Goal: Information Seeking & Learning: Learn about a topic

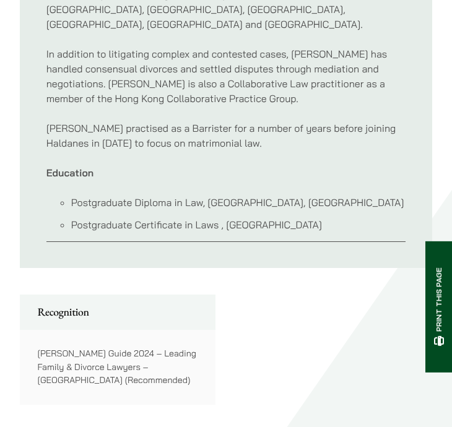
scroll to position [1040, 0]
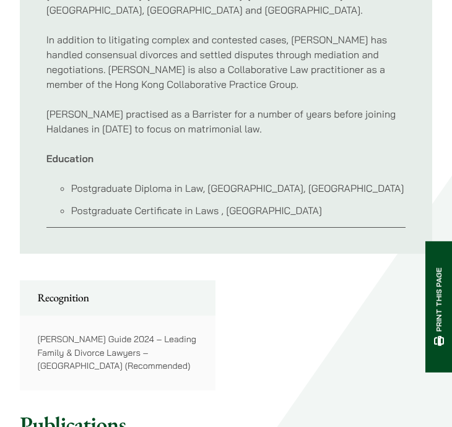
click at [206, 181] on li "Postgraduate Diploma in Law, [GEOGRAPHIC_DATA], [GEOGRAPHIC_DATA]" at bounding box center [238, 188] width 335 height 15
click at [178, 203] on li "Postgraduate Certificate in Laws , [GEOGRAPHIC_DATA]" at bounding box center [238, 210] width 335 height 15
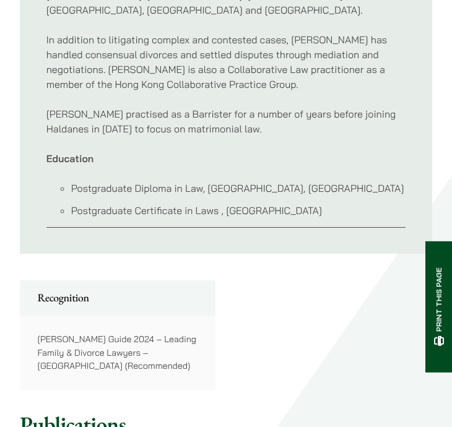
click at [207, 203] on li "Postgraduate Certificate in Laws , [GEOGRAPHIC_DATA]" at bounding box center [238, 210] width 335 height 15
click at [233, 203] on li "Postgraduate Certificate in Laws , [GEOGRAPHIC_DATA]" at bounding box center [238, 210] width 335 height 15
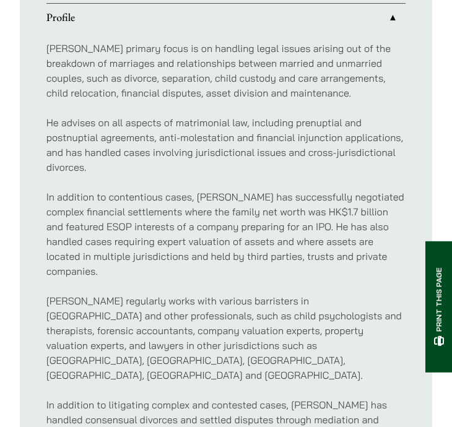
scroll to position [678, 0]
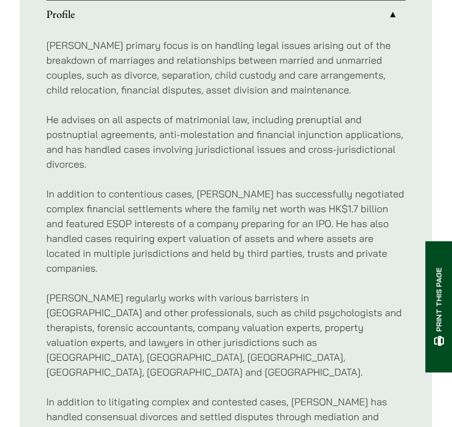
click at [204, 141] on p "He advises on all aspects of matrimonial law, including prenuptial and postnupt…" at bounding box center [226, 141] width 360 height 59
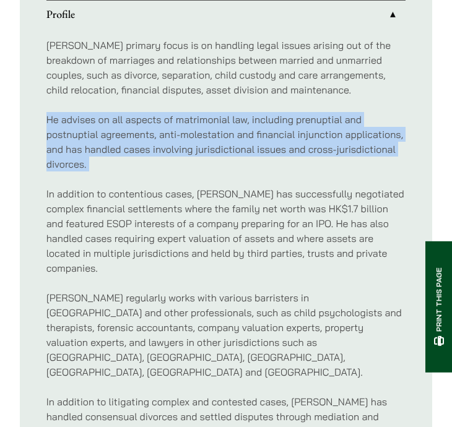
click at [217, 150] on p "He advises on all aspects of matrimonial law, including prenuptial and postnupt…" at bounding box center [226, 141] width 360 height 59
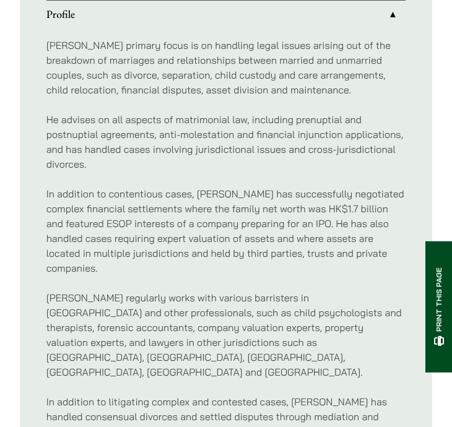
click at [217, 150] on p "He advises on all aspects of matrimonial law, including prenuptial and postnupt…" at bounding box center [226, 141] width 360 height 59
click at [207, 123] on p "He advises on all aspects of matrimonial law, including prenuptial and postnupt…" at bounding box center [226, 141] width 360 height 59
click at [240, 121] on p "He advises on all aspects of matrimonial law, including prenuptial and postnupt…" at bounding box center [226, 141] width 360 height 59
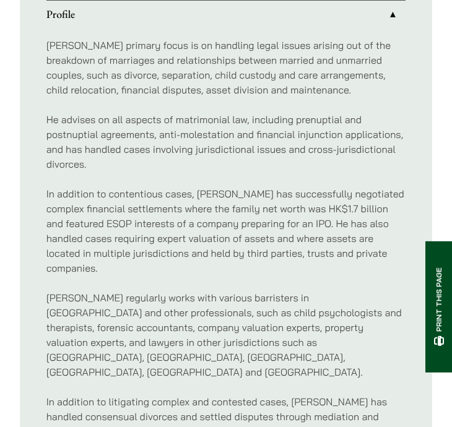
click at [269, 120] on p "He advises on all aspects of matrimonial law, including prenuptial and postnupt…" at bounding box center [226, 141] width 360 height 59
click at [217, 53] on p "[PERSON_NAME] primary focus is on handling legal issues arising out of the brea…" at bounding box center [226, 67] width 360 height 59
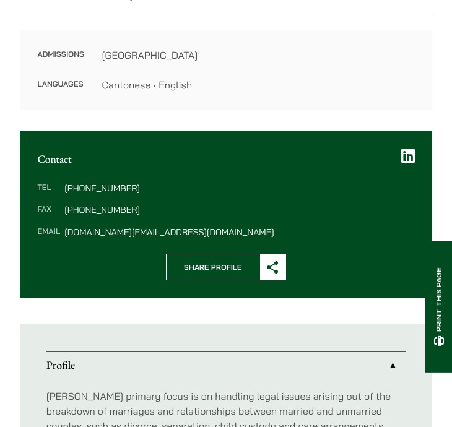
scroll to position [0, 0]
